Goal: Transaction & Acquisition: Download file/media

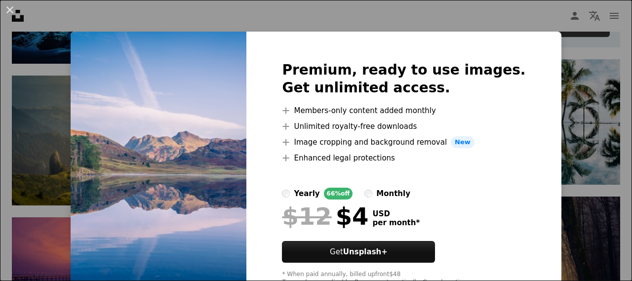
click at [567, 104] on div "An X shape Premium, ready to use images. Get unlimited access. A plus sign Memb…" at bounding box center [316, 140] width 632 height 281
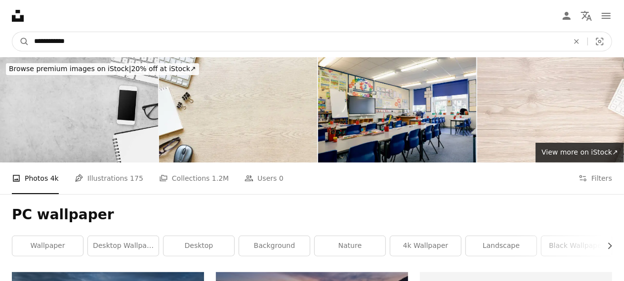
click at [511, 40] on input "**********" at bounding box center [297, 41] width 537 height 19
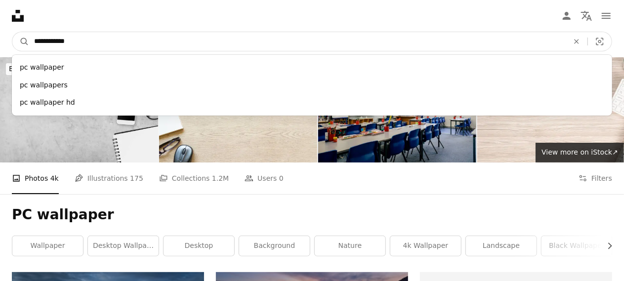
click at [42, 42] on input "**********" at bounding box center [297, 41] width 537 height 19
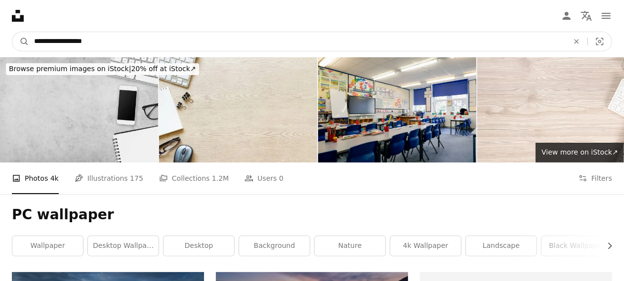
type input "**********"
click at [12, 32] on button "A magnifying glass" at bounding box center [20, 41] width 17 height 19
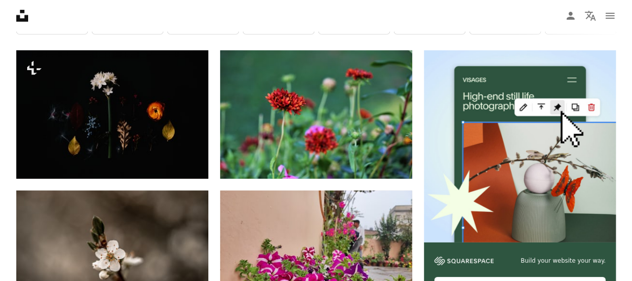
scroll to position [221, 0]
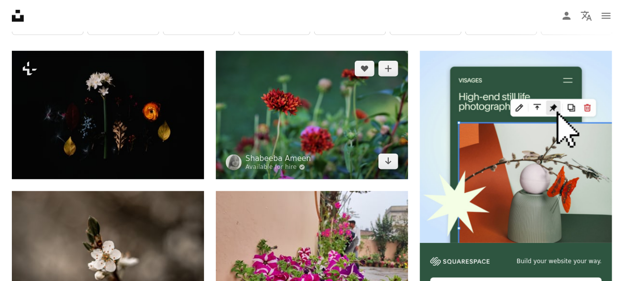
click at [314, 125] on img at bounding box center [312, 115] width 192 height 128
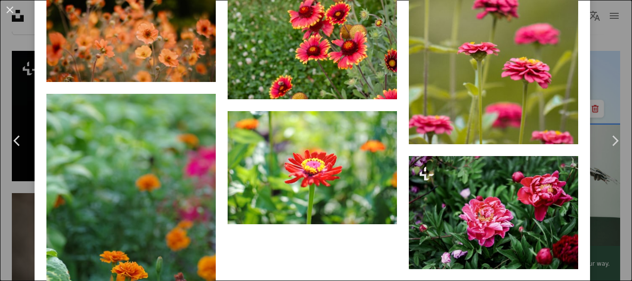
scroll to position [1370, 0]
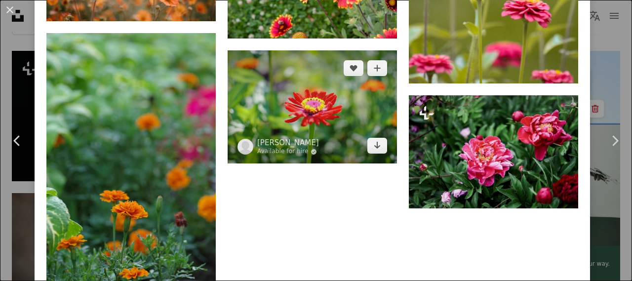
click at [314, 125] on img at bounding box center [312, 107] width 169 height 114
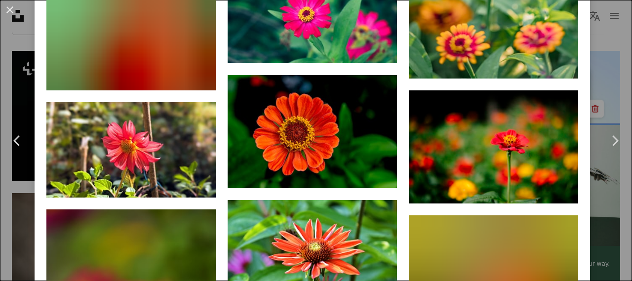
scroll to position [1473, 0]
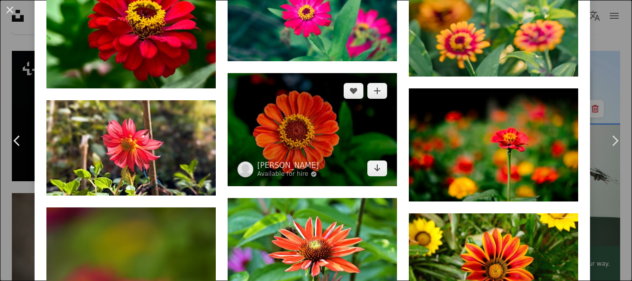
click at [314, 125] on img at bounding box center [312, 129] width 169 height 113
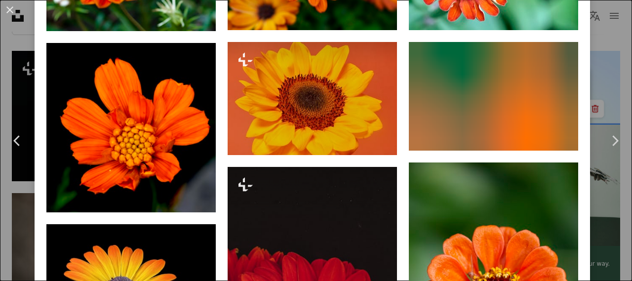
scroll to position [754, 0]
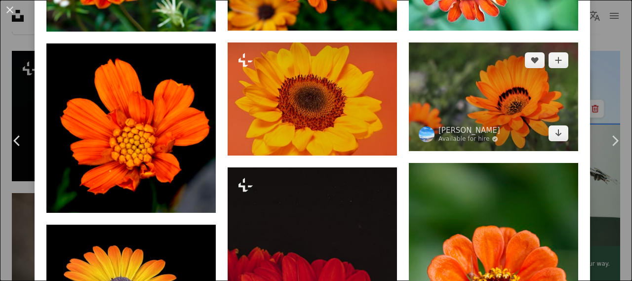
click at [464, 65] on img at bounding box center [493, 96] width 169 height 109
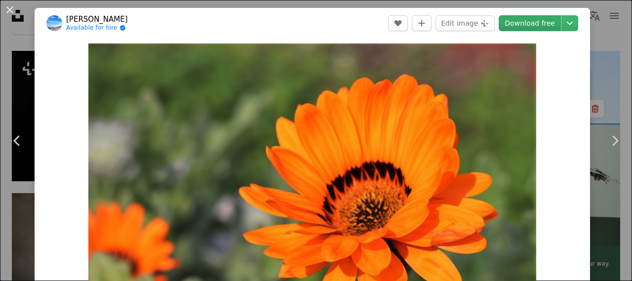
click at [528, 26] on link "Download free" at bounding box center [530, 23] width 62 height 16
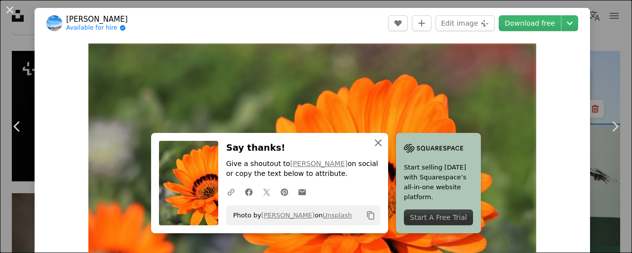
click at [372, 141] on button "An X shape Close" at bounding box center [379, 143] width 20 height 20
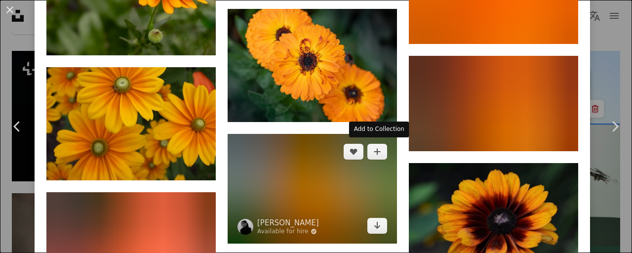
scroll to position [2223, 0]
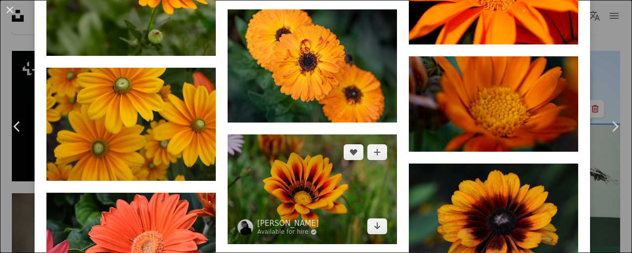
click at [311, 188] on img at bounding box center [312, 189] width 169 height 110
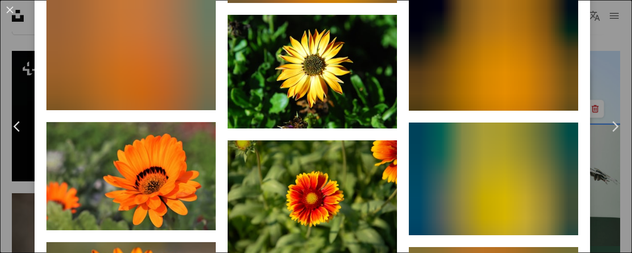
scroll to position [1403, 0]
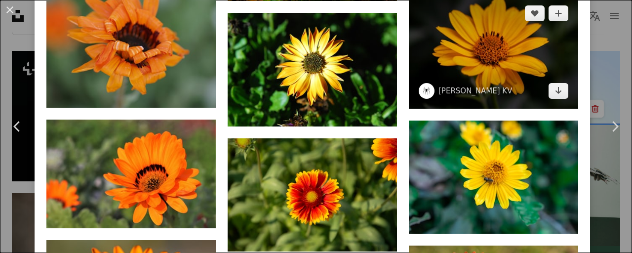
click at [469, 78] on img at bounding box center [493, 52] width 169 height 113
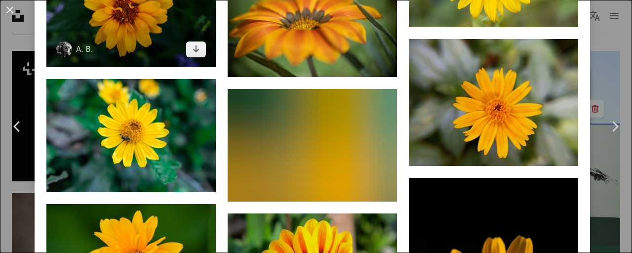
scroll to position [2353, 0]
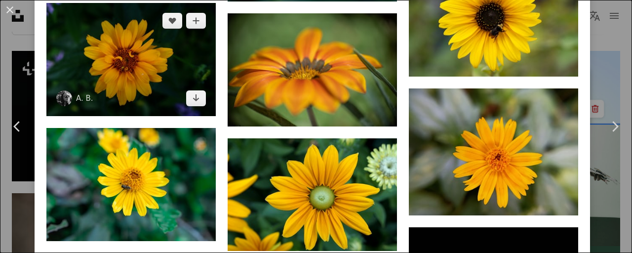
click at [125, 62] on img at bounding box center [130, 59] width 169 height 113
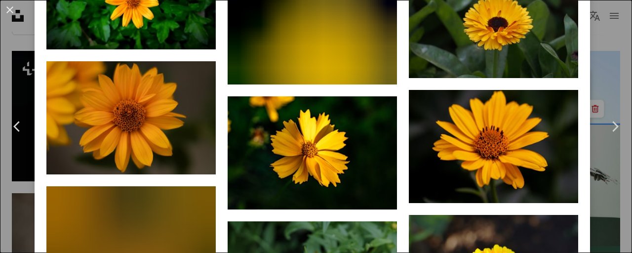
scroll to position [1723, 0]
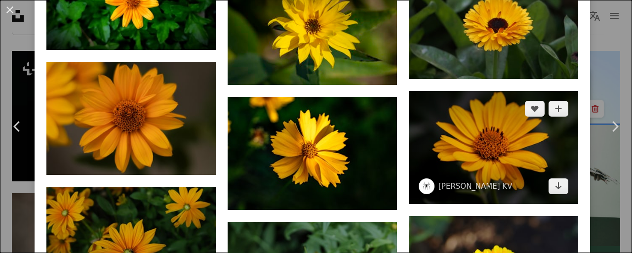
click at [462, 147] on img at bounding box center [493, 147] width 169 height 113
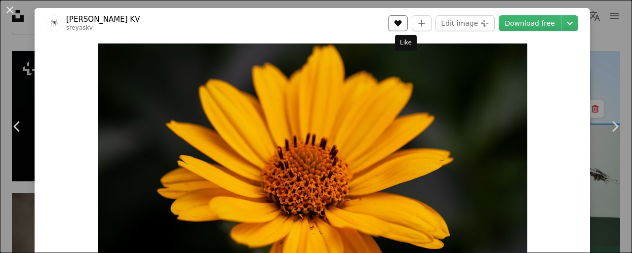
click at [402, 21] on icon "Like" at bounding box center [398, 23] width 7 height 6
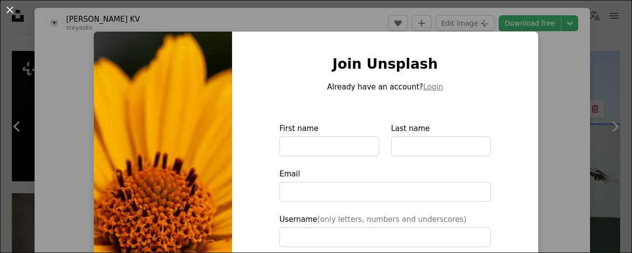
click at [536, 22] on div "An X shape Join Unsplash Already have an account? Login First name Last name Em…" at bounding box center [316, 126] width 632 height 253
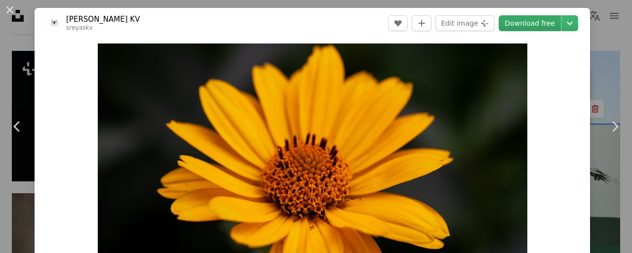
click at [550, 24] on link "Download free" at bounding box center [530, 23] width 62 height 16
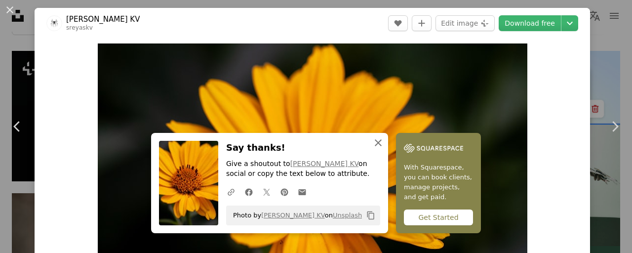
click at [371, 142] on button "An X shape Close" at bounding box center [379, 143] width 20 height 20
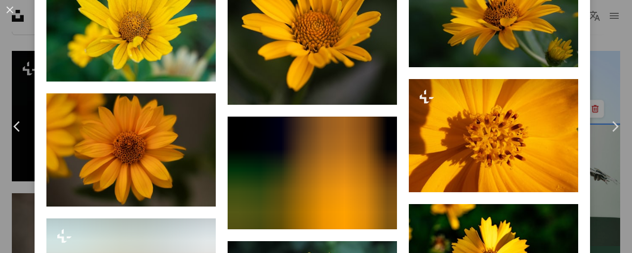
scroll to position [763, 0]
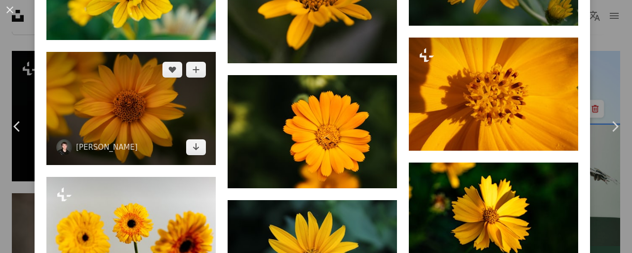
click at [146, 111] on img at bounding box center [130, 108] width 169 height 113
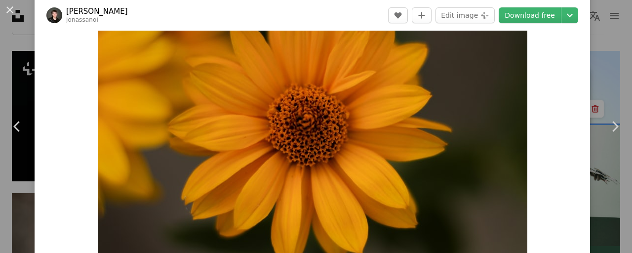
scroll to position [54, 0]
click at [527, 9] on link "Download free" at bounding box center [530, 15] width 62 height 16
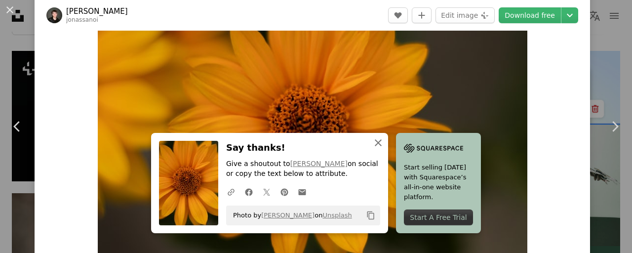
click at [377, 137] on icon "An X shape" at bounding box center [379, 143] width 12 height 12
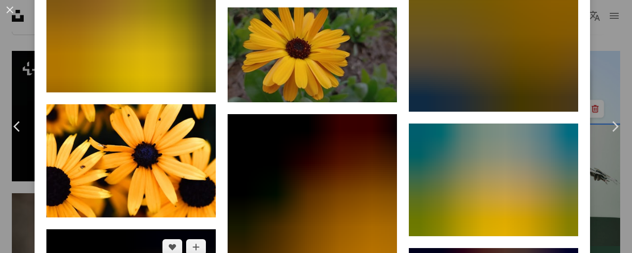
scroll to position [5579, 0]
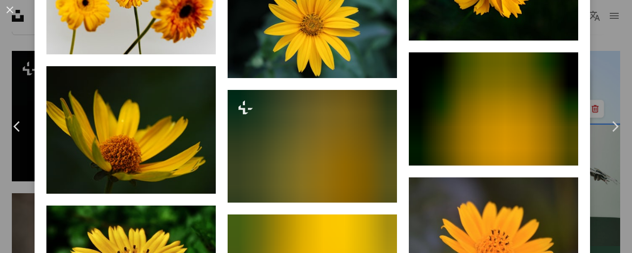
scroll to position [1007, 0]
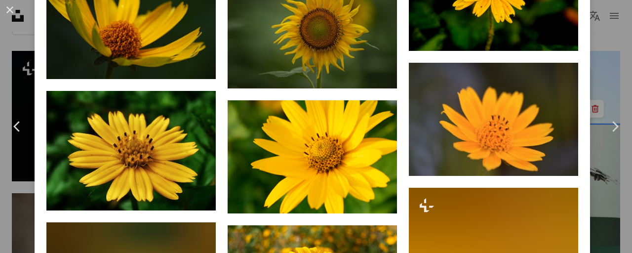
scroll to position [1116, 0]
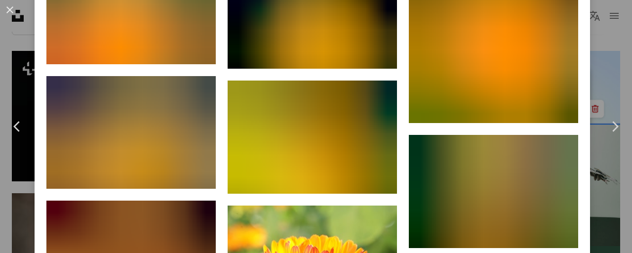
scroll to position [3545, 0]
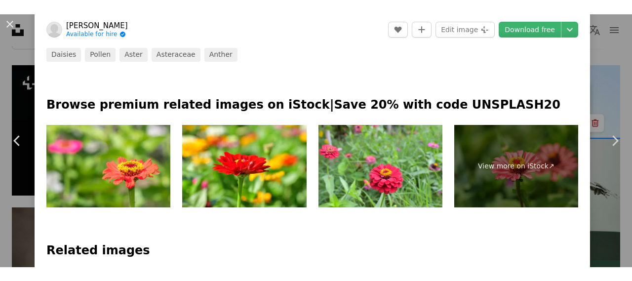
scroll to position [414, 0]
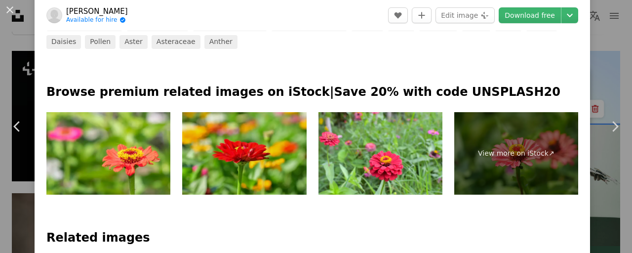
click at [241, 158] on img at bounding box center [244, 153] width 124 height 83
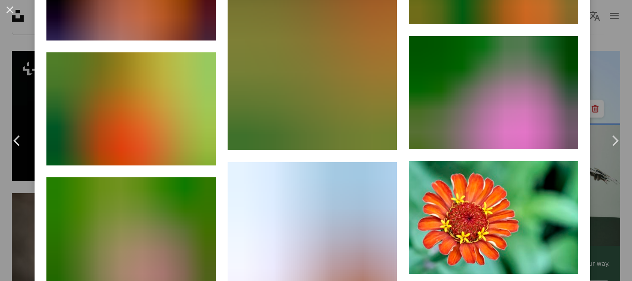
scroll to position [2053, 0]
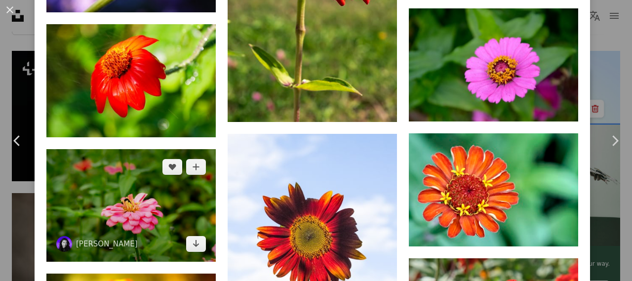
click at [154, 205] on img at bounding box center [130, 205] width 169 height 113
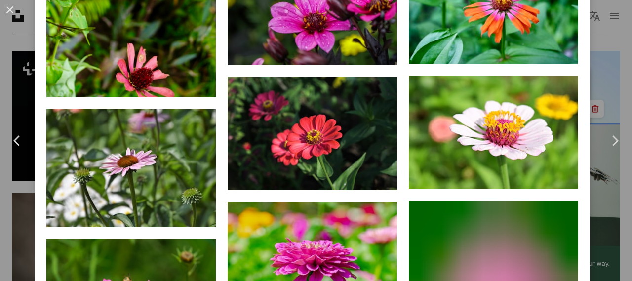
scroll to position [1880, 0]
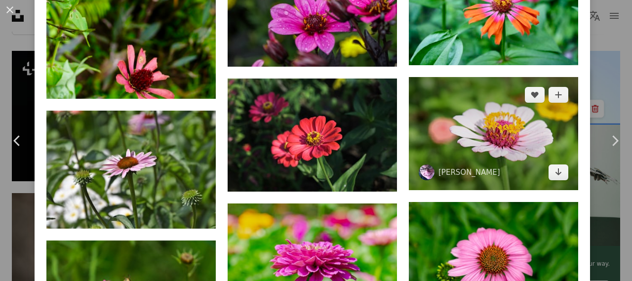
click at [435, 144] on img at bounding box center [493, 133] width 169 height 113
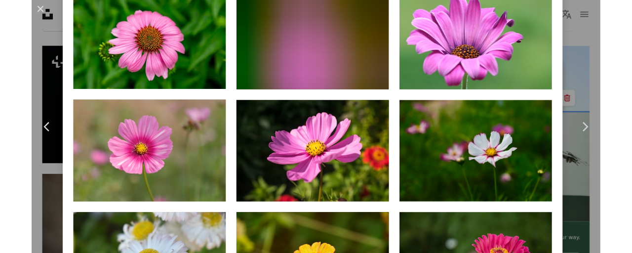
scroll to position [1061, 0]
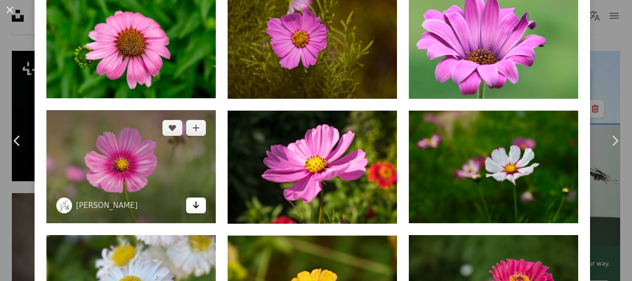
click at [198, 202] on icon "Arrow pointing down" at bounding box center [196, 205] width 8 height 12
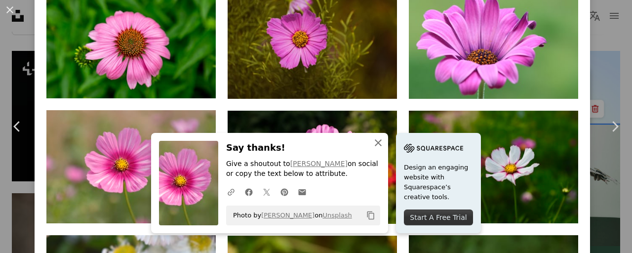
click at [384, 141] on button "An X shape Close" at bounding box center [379, 143] width 20 height 20
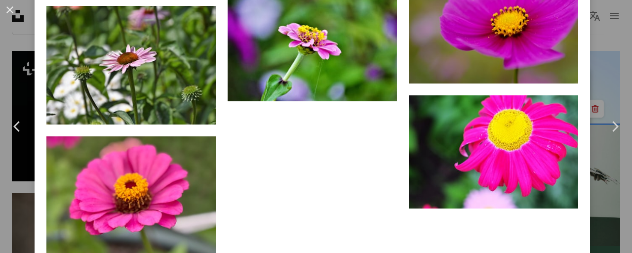
scroll to position [3068, 0]
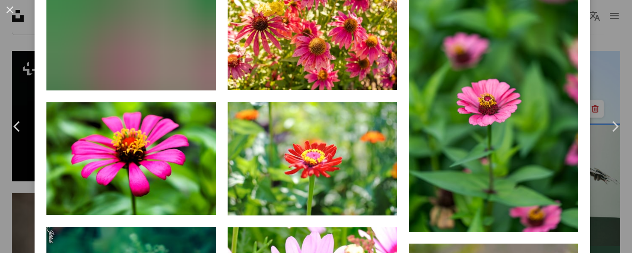
scroll to position [869, 0]
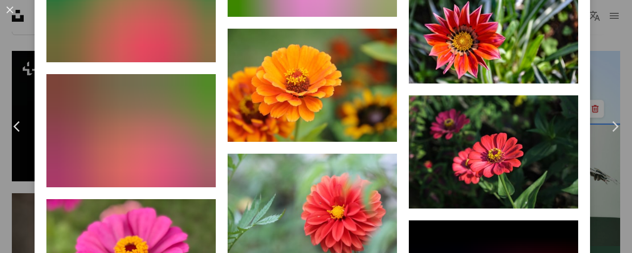
scroll to position [4106, 0]
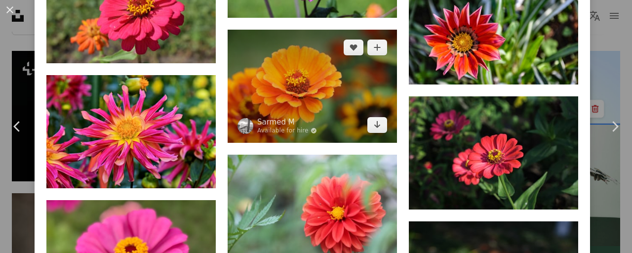
click at [326, 88] on img at bounding box center [312, 86] width 169 height 113
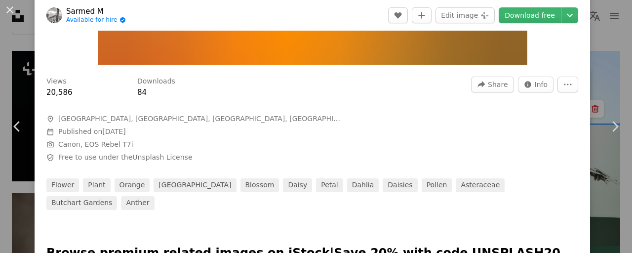
scroll to position [265, 0]
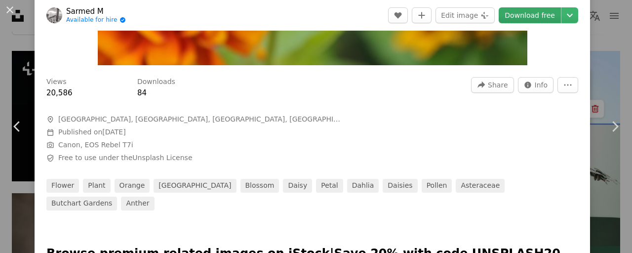
click at [530, 20] on link "Download free" at bounding box center [530, 15] width 62 height 16
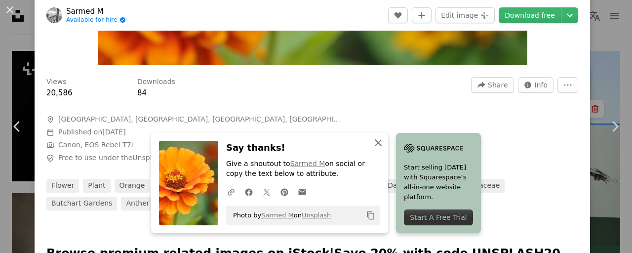
click at [380, 141] on icon "An X shape" at bounding box center [379, 143] width 12 height 12
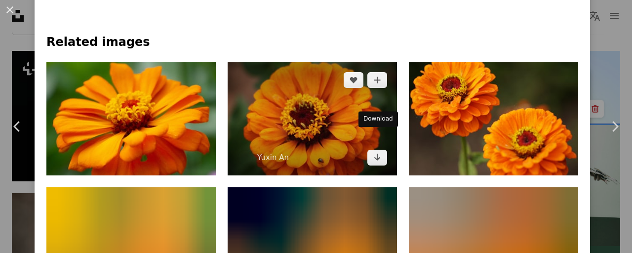
scroll to position [623, 0]
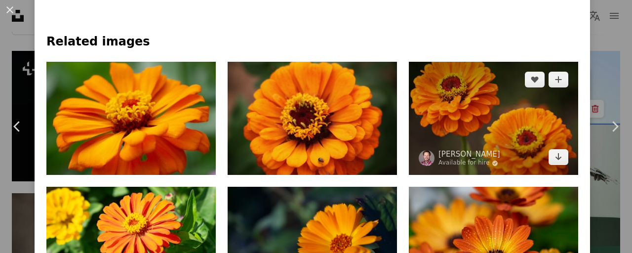
click at [477, 92] on img at bounding box center [493, 118] width 169 height 113
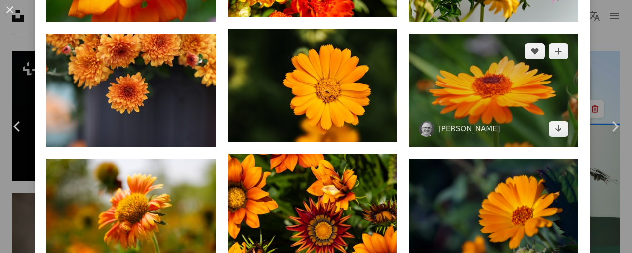
scroll to position [1140, 0]
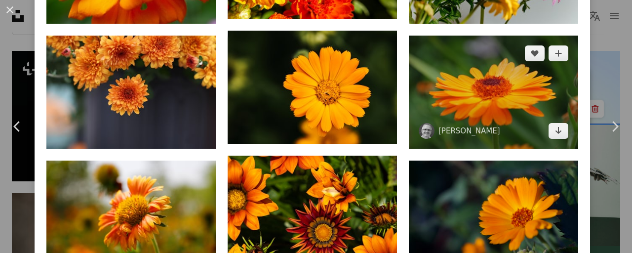
click at [500, 122] on img at bounding box center [493, 92] width 169 height 113
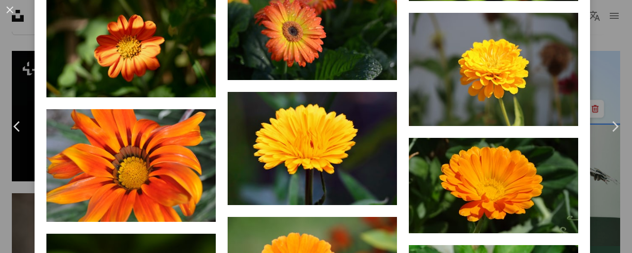
scroll to position [2969, 0]
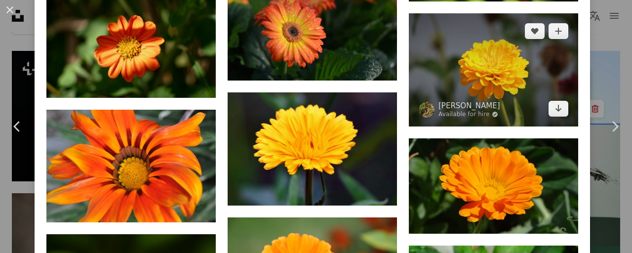
click at [491, 33] on img at bounding box center [493, 69] width 169 height 113
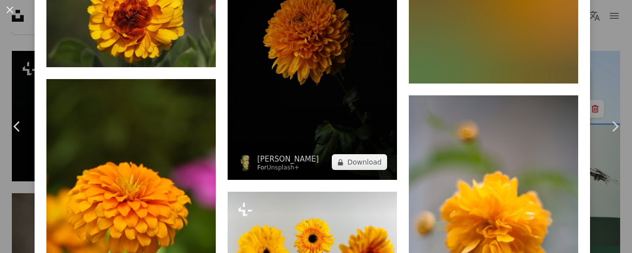
scroll to position [834, 0]
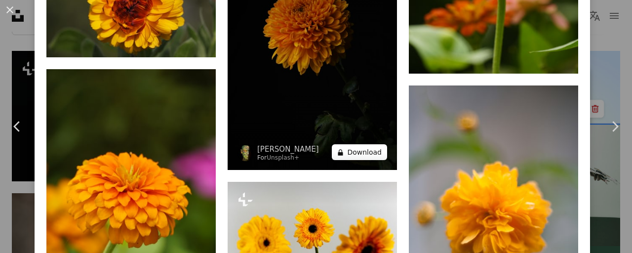
click at [359, 152] on button "A lock Download" at bounding box center [359, 152] width 55 height 16
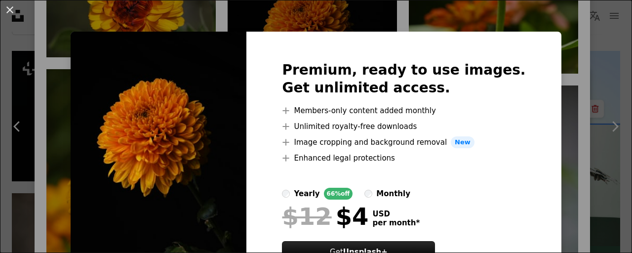
click at [550, 149] on div "An X shape Premium, ready to use images. Get unlimited access. A plus sign Memb…" at bounding box center [316, 126] width 632 height 253
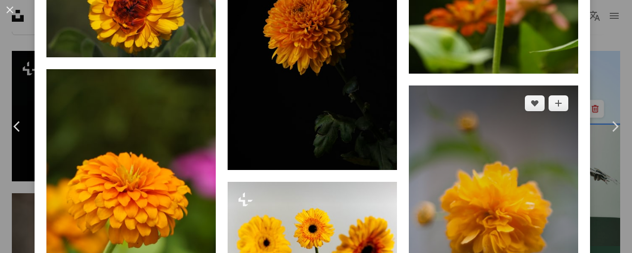
click at [497, 148] on img at bounding box center [493, 212] width 169 height 254
